Goal: Information Seeking & Learning: Learn about a topic

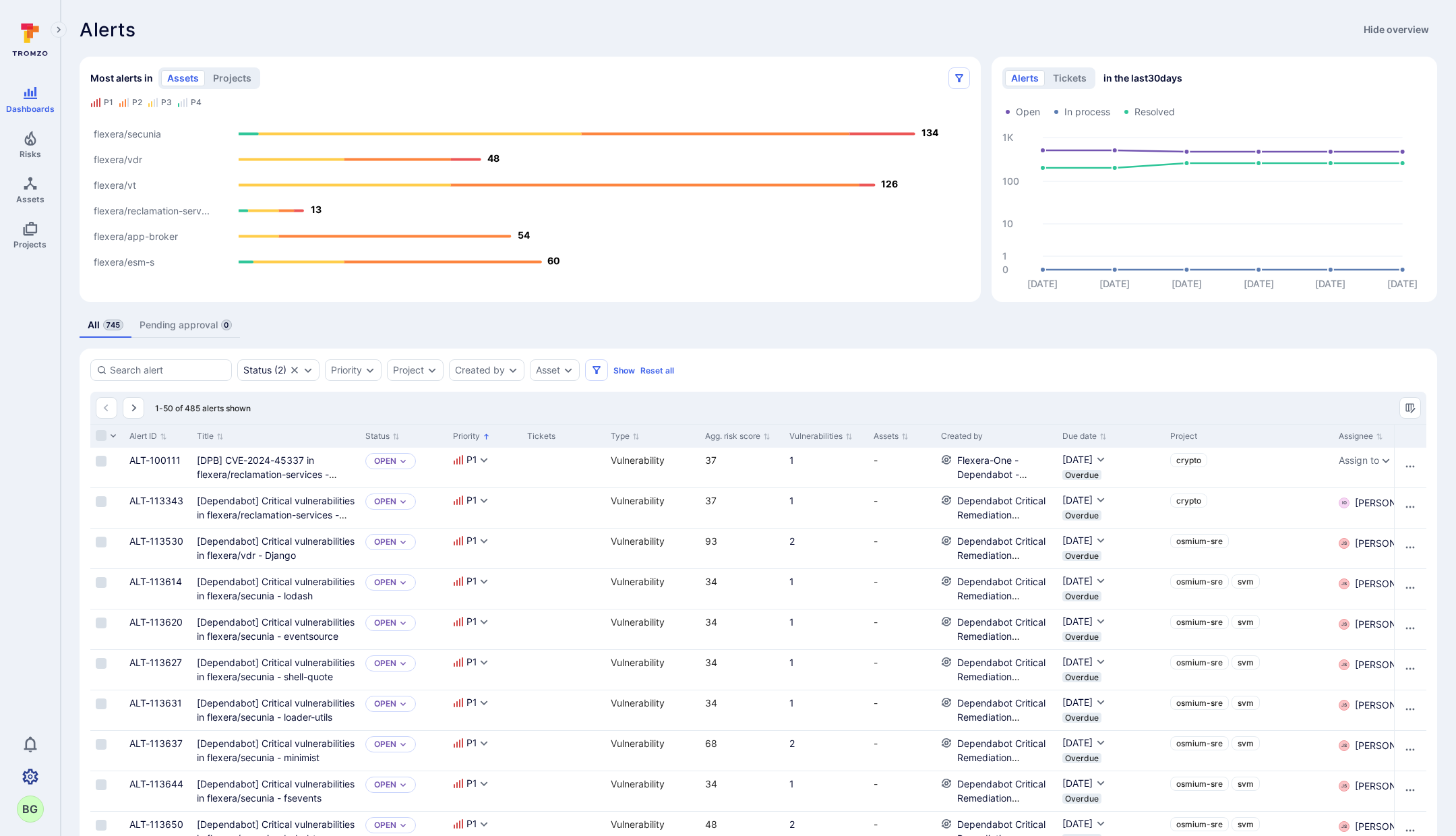
click at [28, 779] on icon "Settings" at bounding box center [29, 776] width 16 height 16
click at [324, 133] on icon "Alerts Bar" at bounding box center [419, 134] width 324 height 3
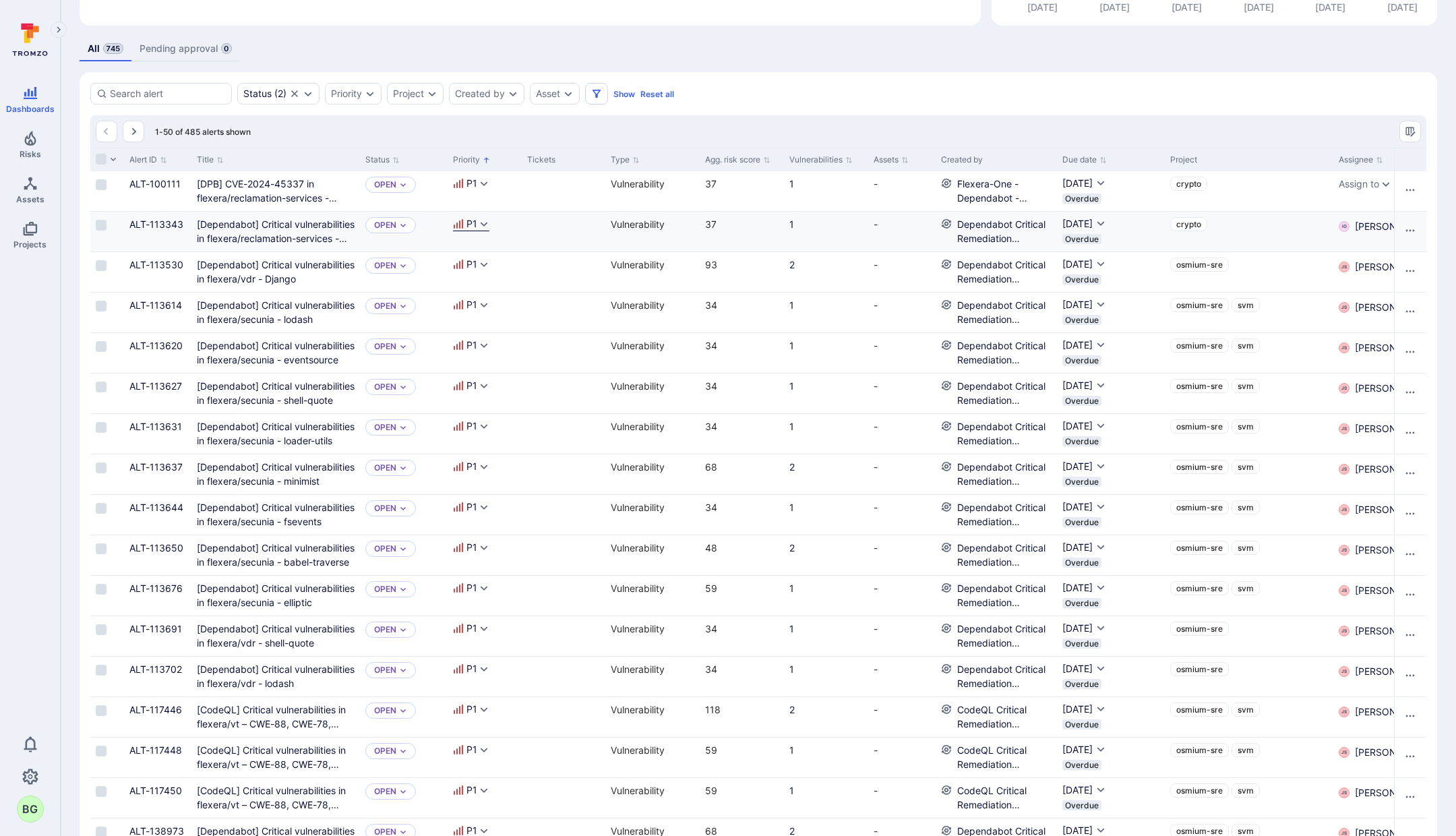
click at [486, 224] on icon "Expand dropdown" at bounding box center [484, 224] width 11 height 11
click at [484, 223] on icon "Expand dropdown" at bounding box center [484, 224] width 11 height 11
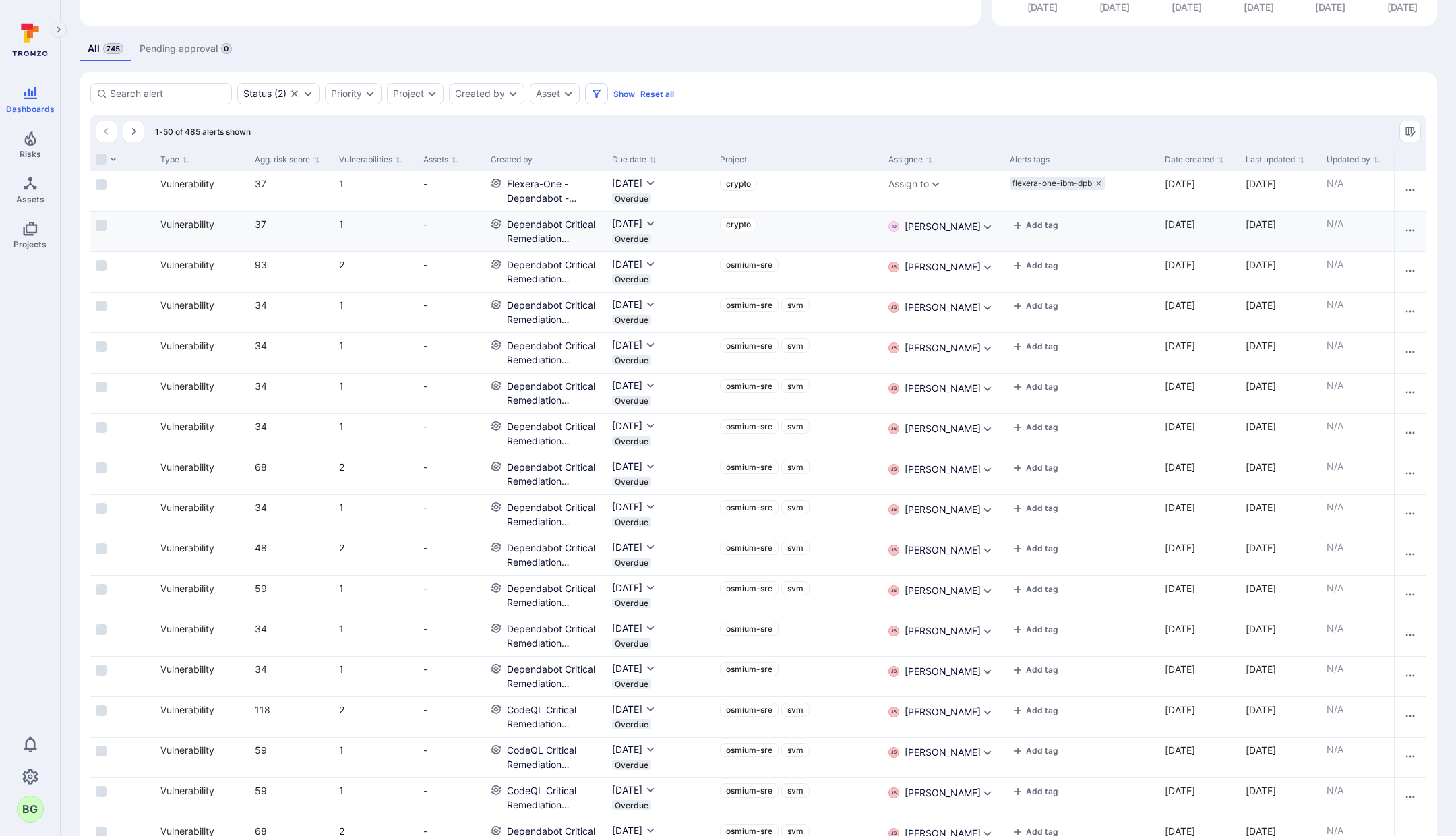
scroll to position [0, 499]
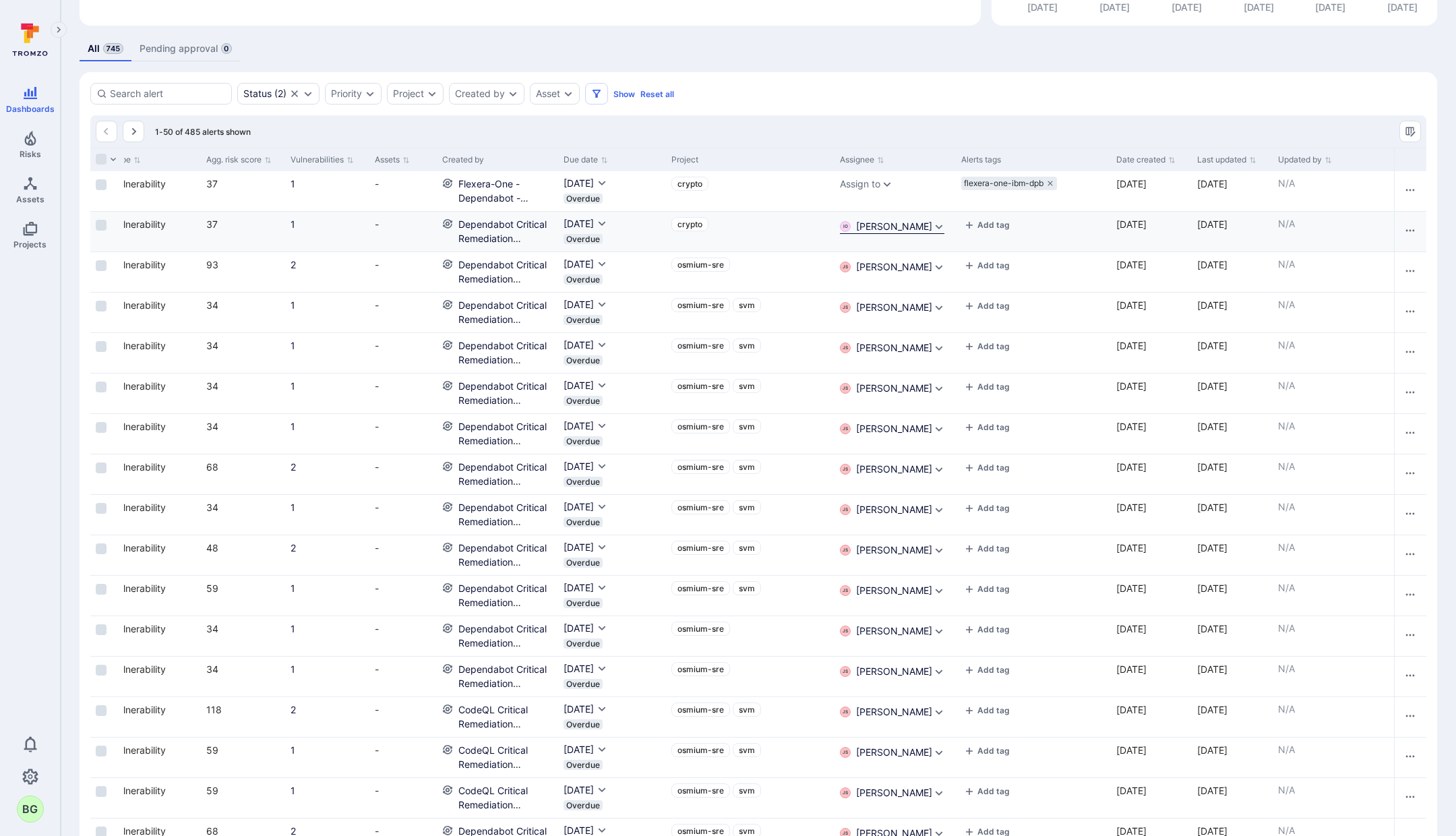
click at [933, 225] on icon "Expand dropdown" at bounding box center [939, 227] width 11 height 11
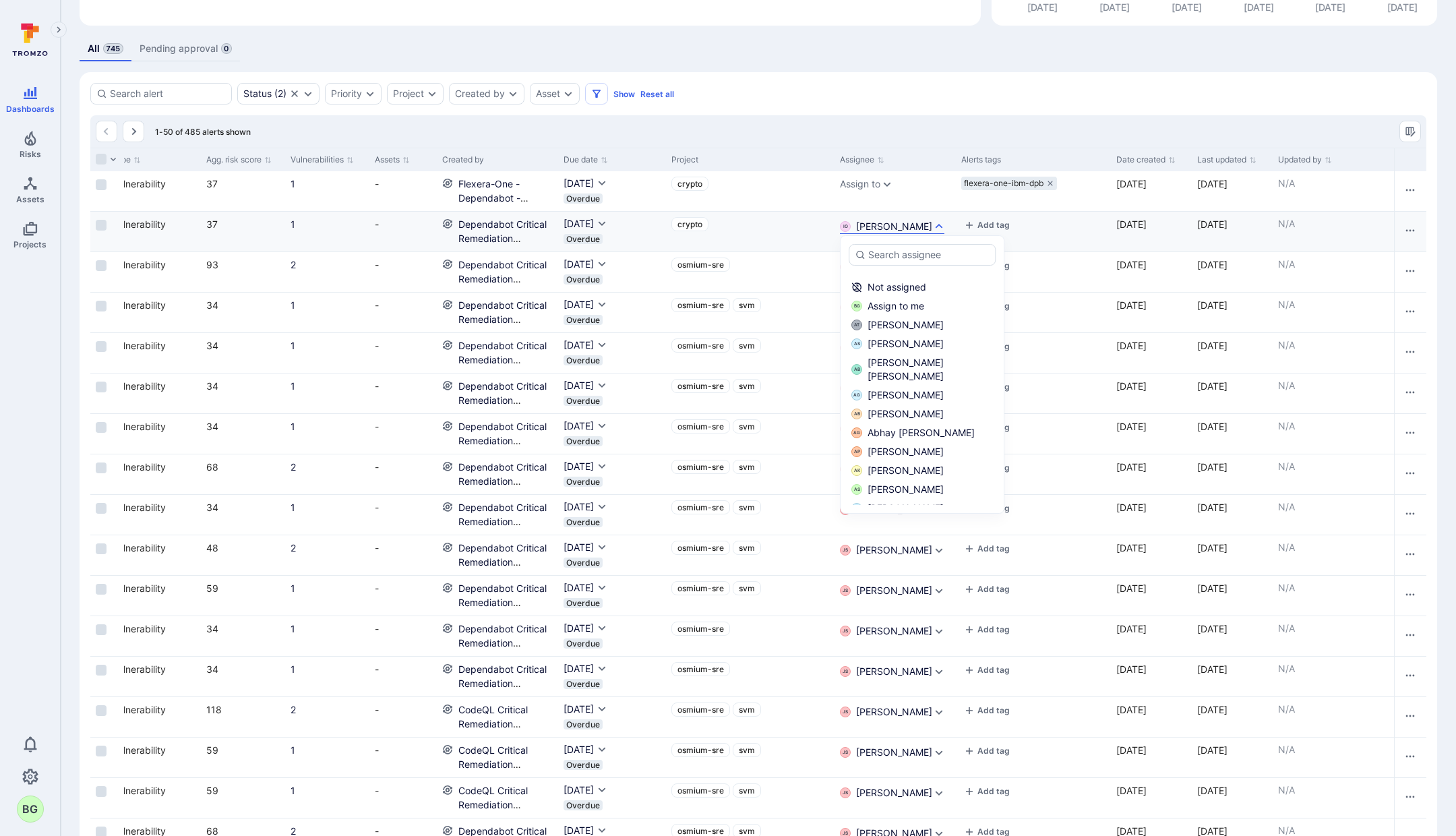
click at [933, 225] on icon "Expand dropdown" at bounding box center [939, 227] width 11 height 11
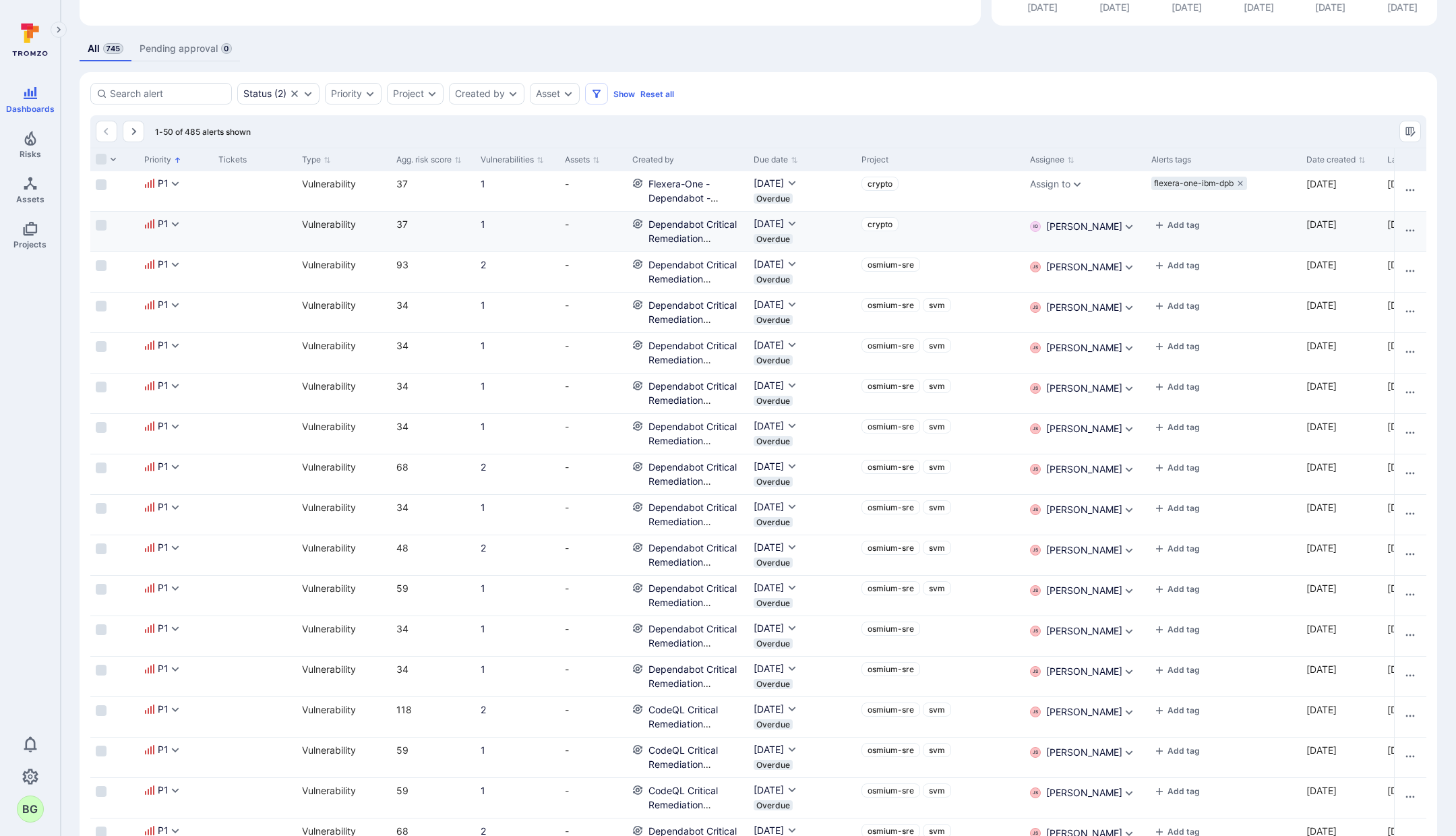
scroll to position [0, 0]
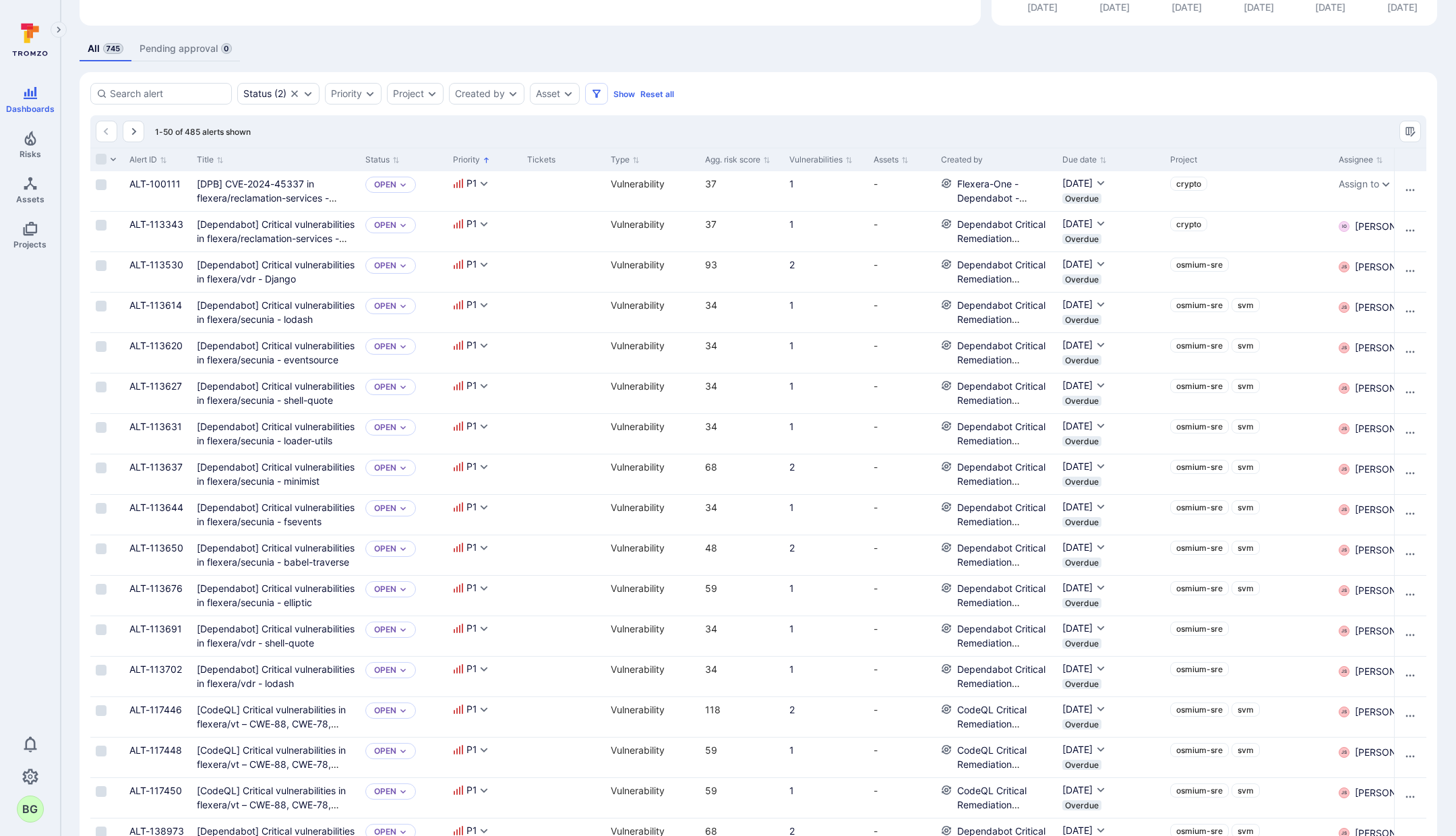
drag, startPoint x: 357, startPoint y: 161, endPoint x: 390, endPoint y: 162, distance: 33.0
click at [359, 158] on div at bounding box center [358, 159] width 2 height 23
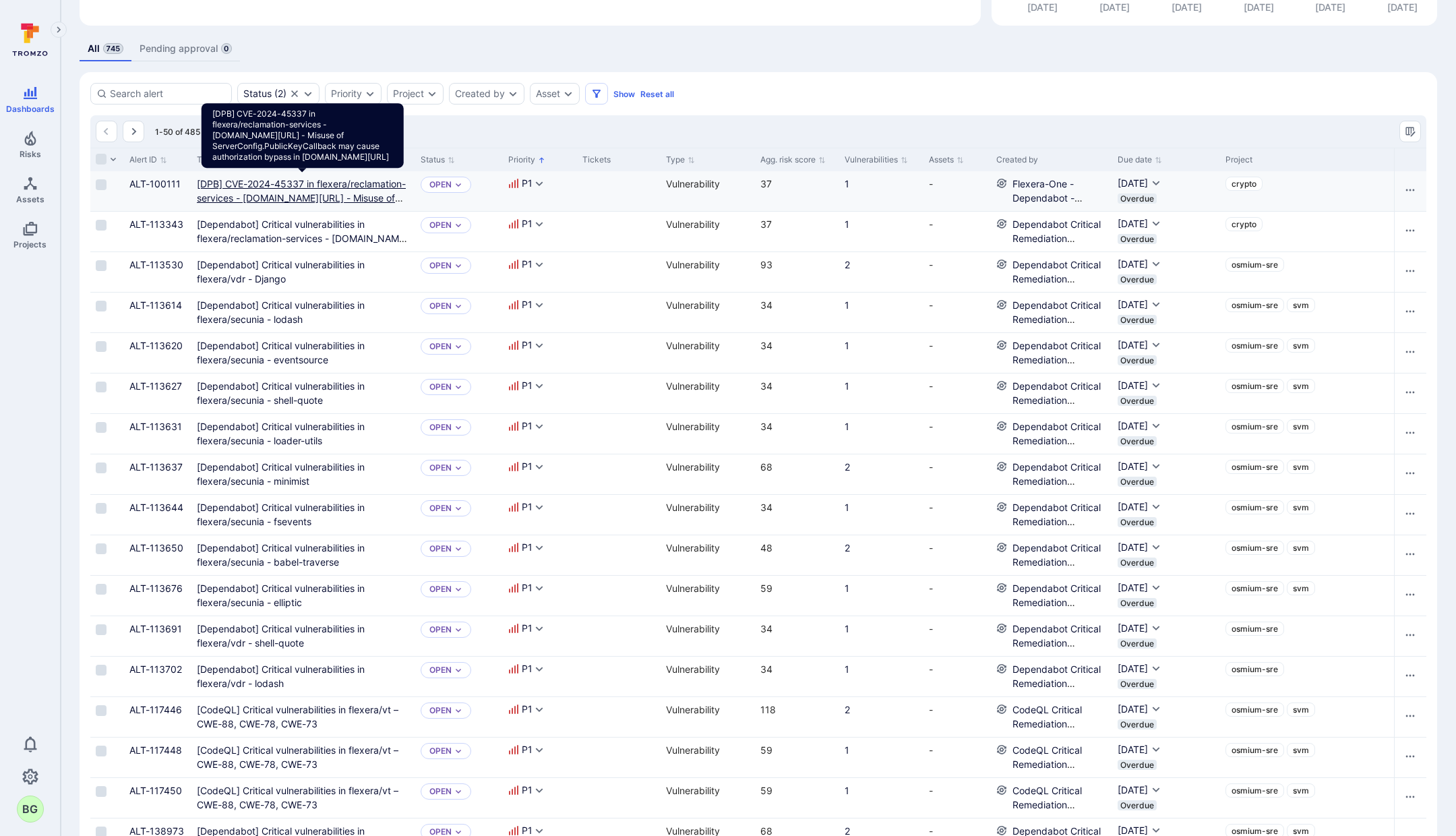
click at [344, 184] on golang "[DPB] CVE-2024-45337 in flexera/reclamation-services - [DOMAIN_NAME][URL] - Mis…" at bounding box center [301, 205] width 209 height 54
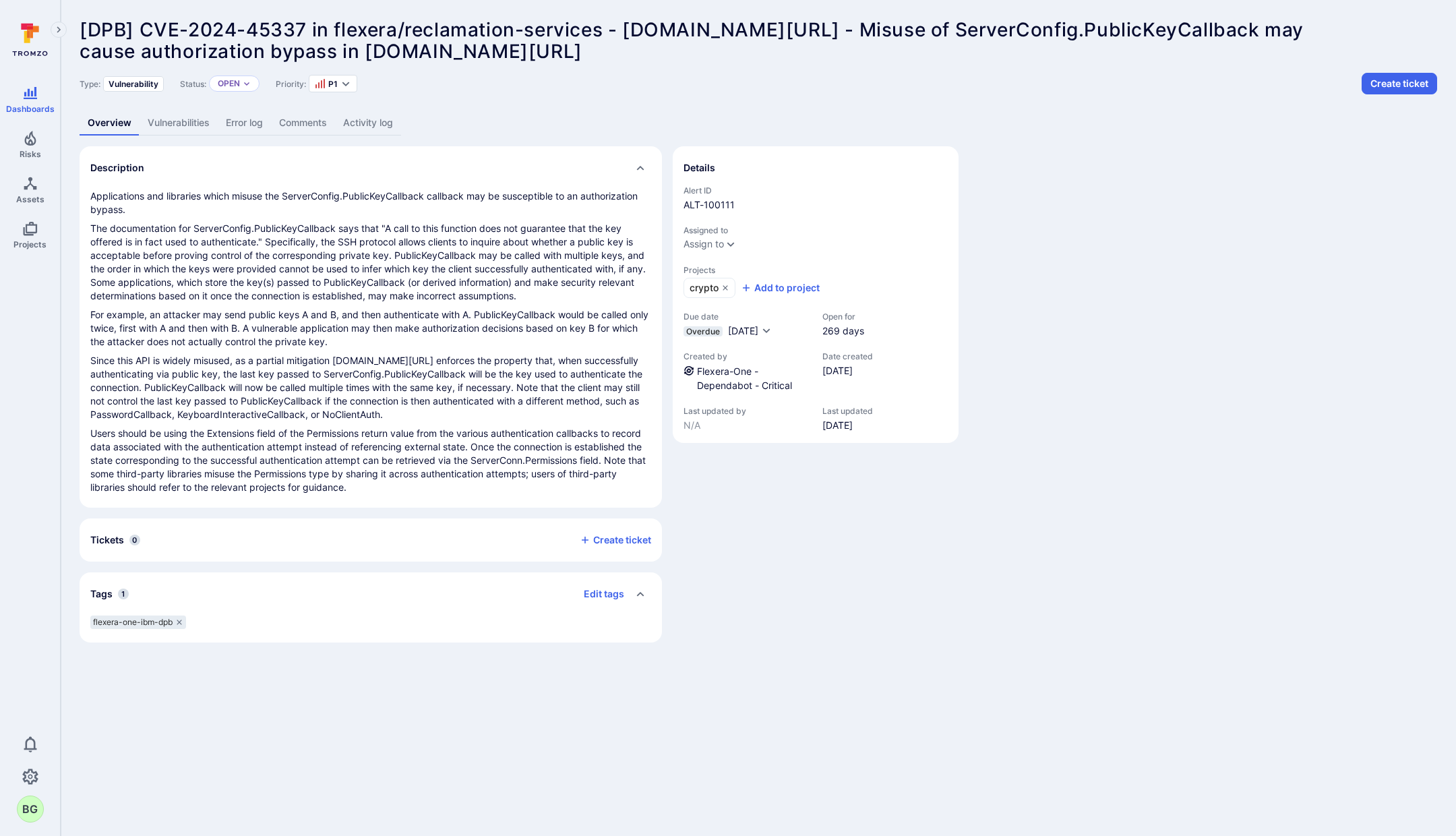
click at [175, 129] on link "Vulnerabilities" at bounding box center [179, 122] width 79 height 25
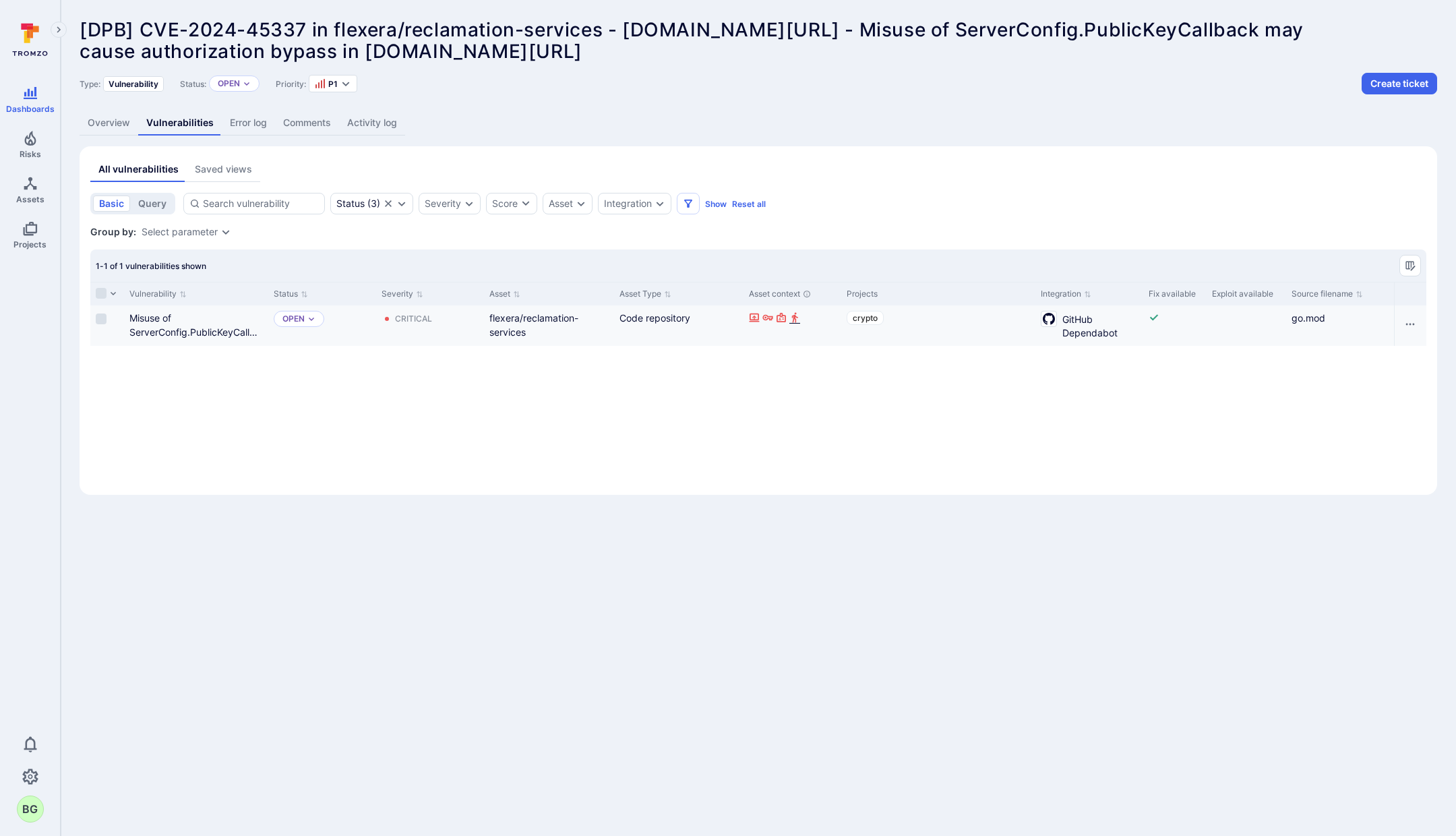
click at [791, 320] on icon "Cell for Asset context" at bounding box center [794, 317] width 11 height 11
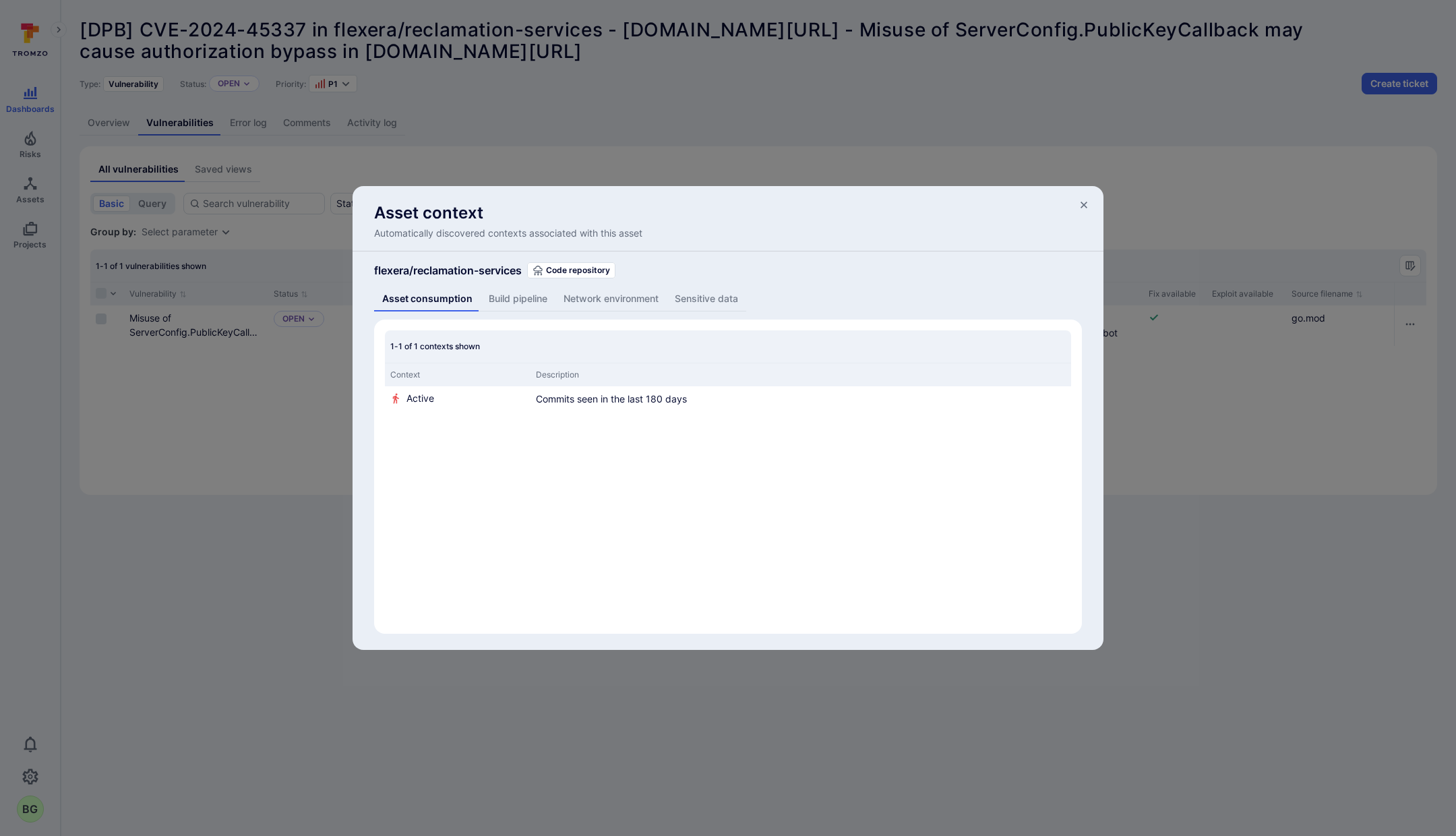
click at [524, 306] on button "Build pipeline" at bounding box center [517, 298] width 75 height 25
click at [592, 292] on button "Network environment" at bounding box center [610, 298] width 111 height 25
click at [1084, 208] on icon "button" at bounding box center [1084, 205] width 11 height 11
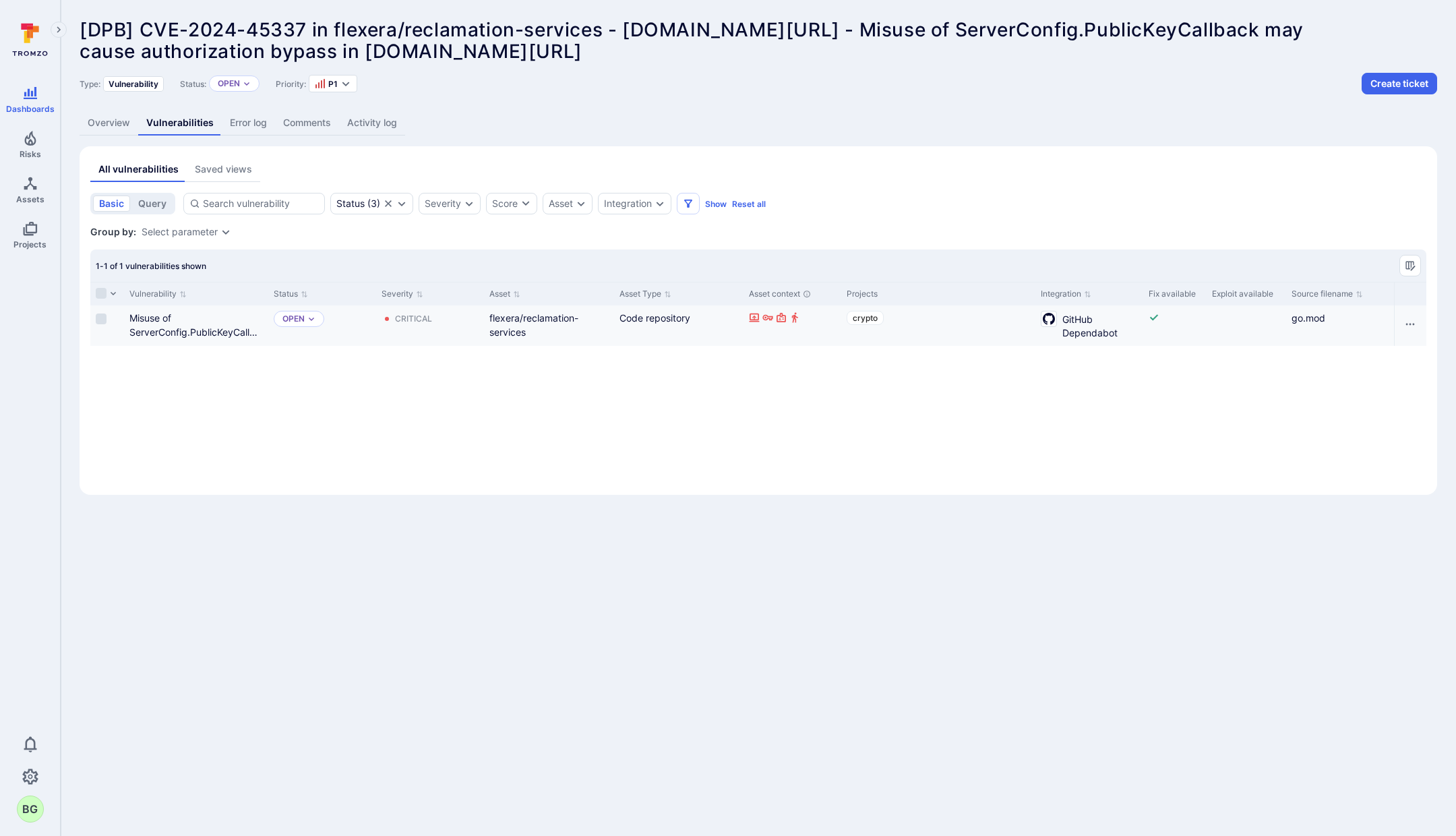
click at [193, 340] on div "Misuse of ServerConfig.PublicKeyCallback may cause authorization bypass in [DOM…" at bounding box center [196, 325] width 144 height 41
click at [180, 330] on link "Misuse of ServerConfig.PublicKeyCallback may cause authorization bypass in [DOM…" at bounding box center [195, 346] width 131 height 68
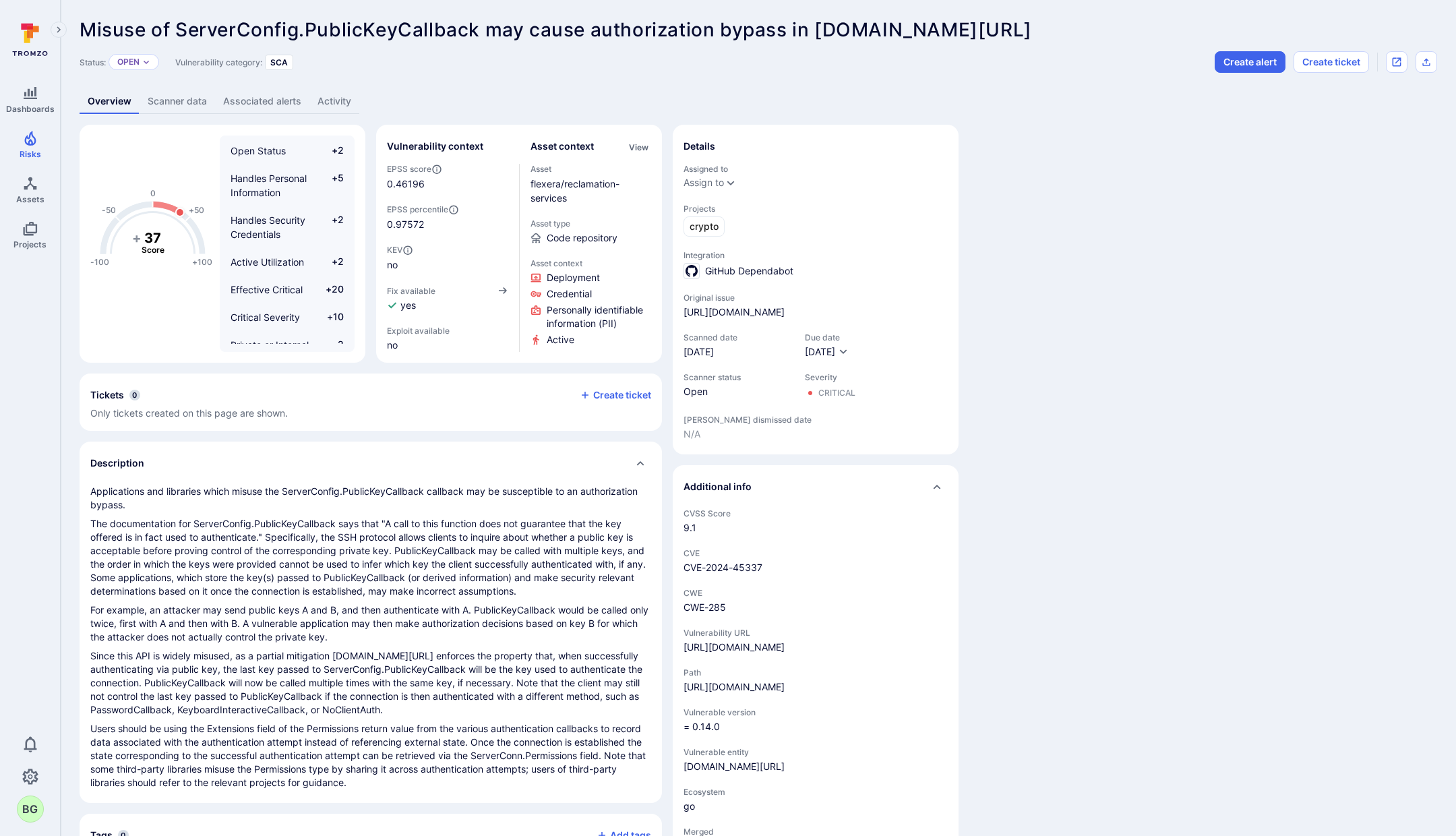
click at [254, 103] on link "Associated alerts" at bounding box center [262, 101] width 94 height 25
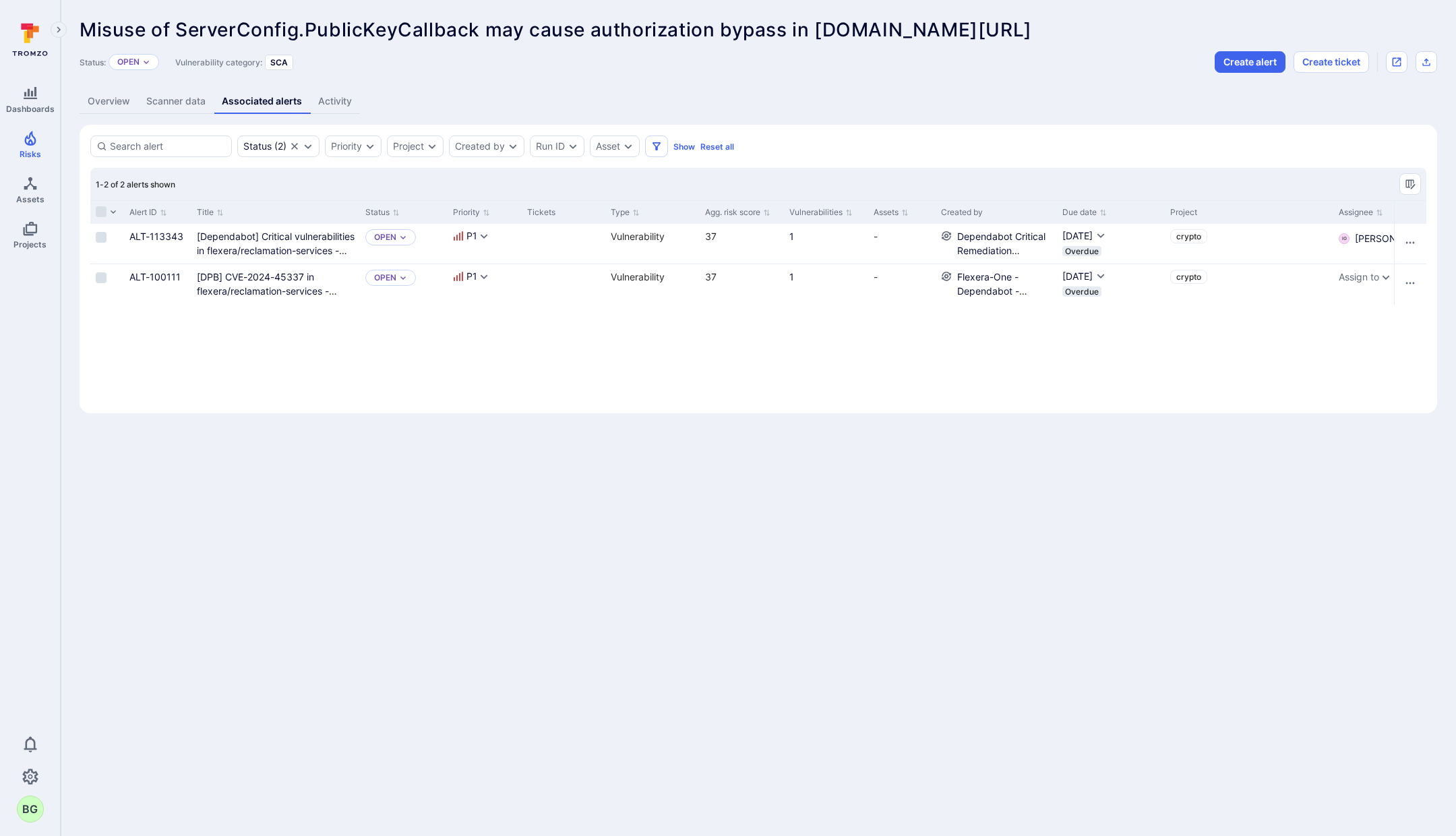
click at [95, 103] on link "Overview" at bounding box center [109, 101] width 59 height 25
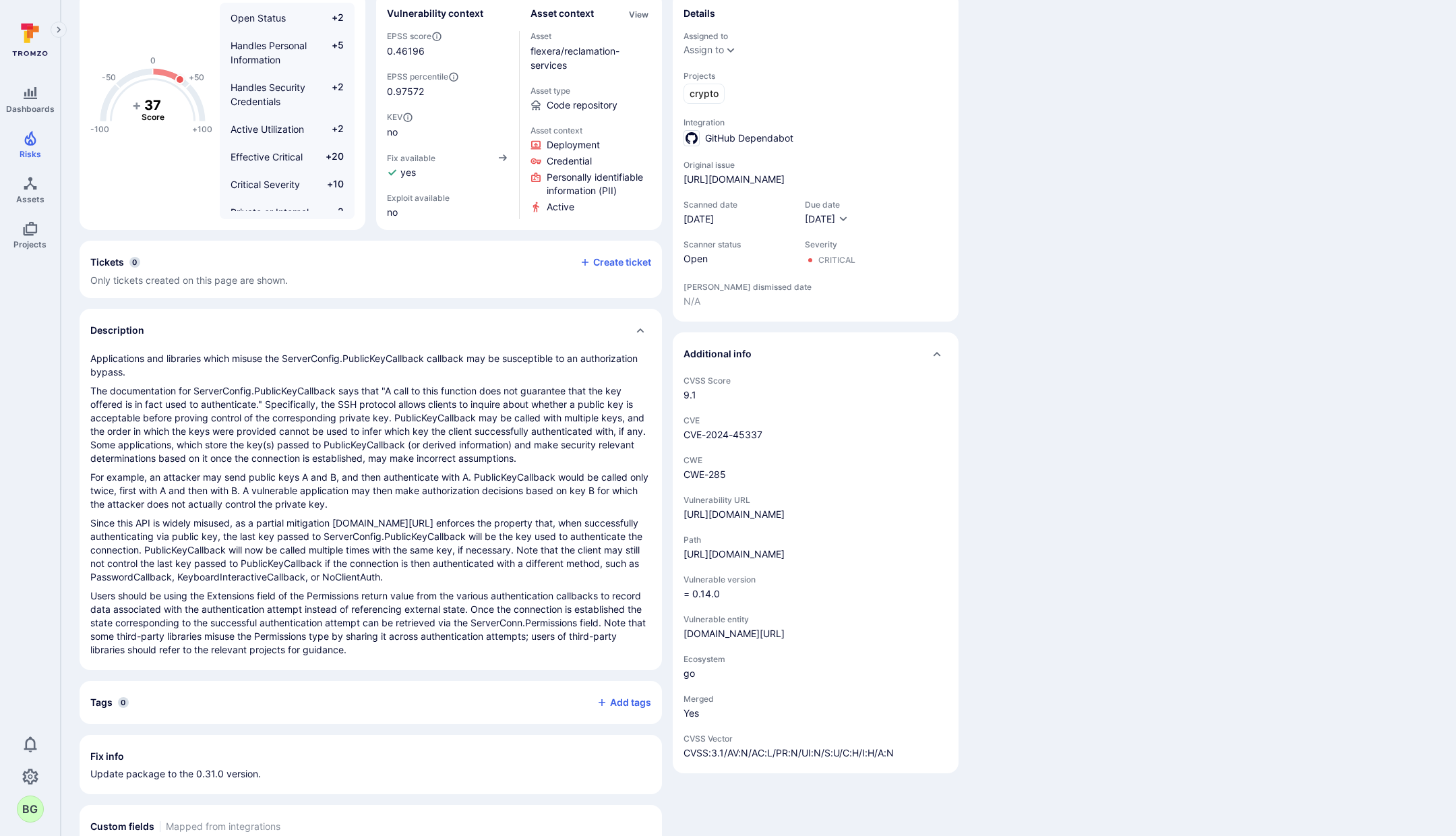
scroll to position [166, 0]
